Goal: Information Seeking & Learning: Compare options

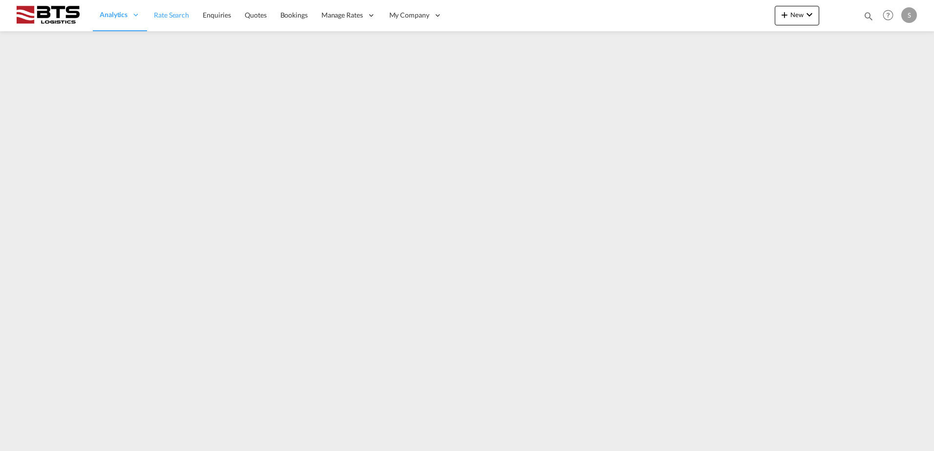
click at [172, 17] on span "Rate Search" at bounding box center [171, 15] width 35 height 8
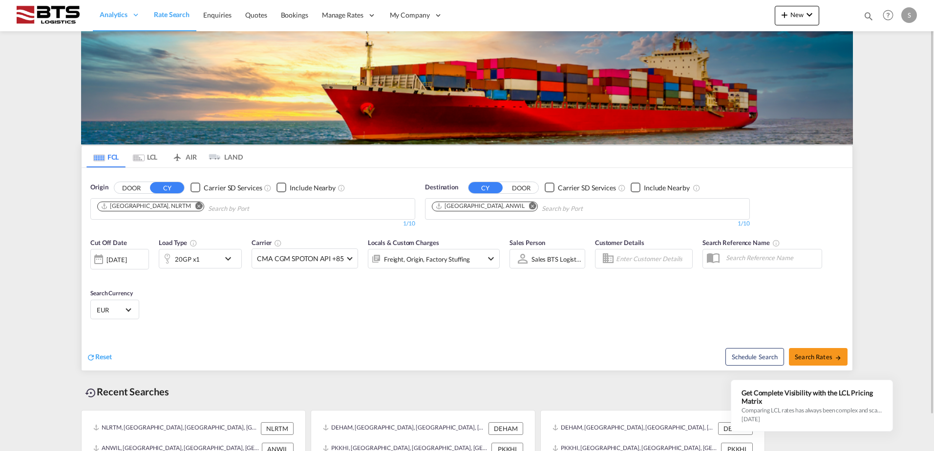
click at [529, 204] on md-icon "Remove" at bounding box center [532, 205] width 7 height 7
click at [471, 207] on input "Chips input." at bounding box center [478, 209] width 93 height 16
click at [478, 209] on body "Analytics Reports Dashboard Rate Search Enquiries Quotes Bookings" at bounding box center [467, 225] width 934 height 451
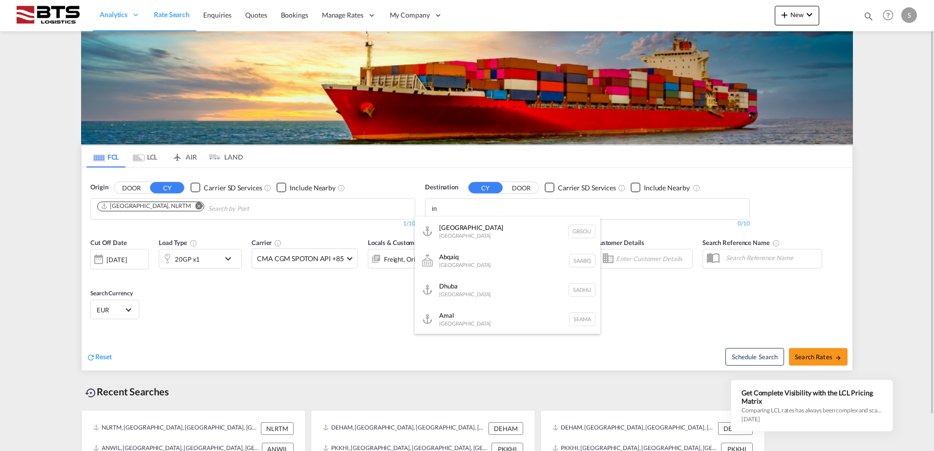
type input "i"
type input "singapo"
click at [462, 234] on div "Singapo re Singapore [GEOGRAPHIC_DATA]" at bounding box center [508, 231] width 186 height 29
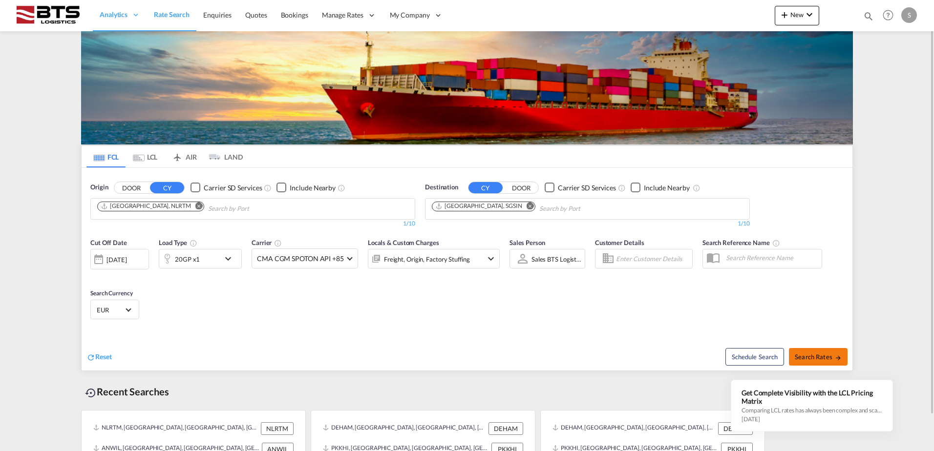
click at [807, 352] on button "Search Rates" at bounding box center [818, 357] width 59 height 18
type input "NLRTM to SGSIN / [DATE]"
click at [811, 354] on span "Search Rates" at bounding box center [818, 357] width 47 height 8
